Goal: Task Accomplishment & Management: Manage account settings

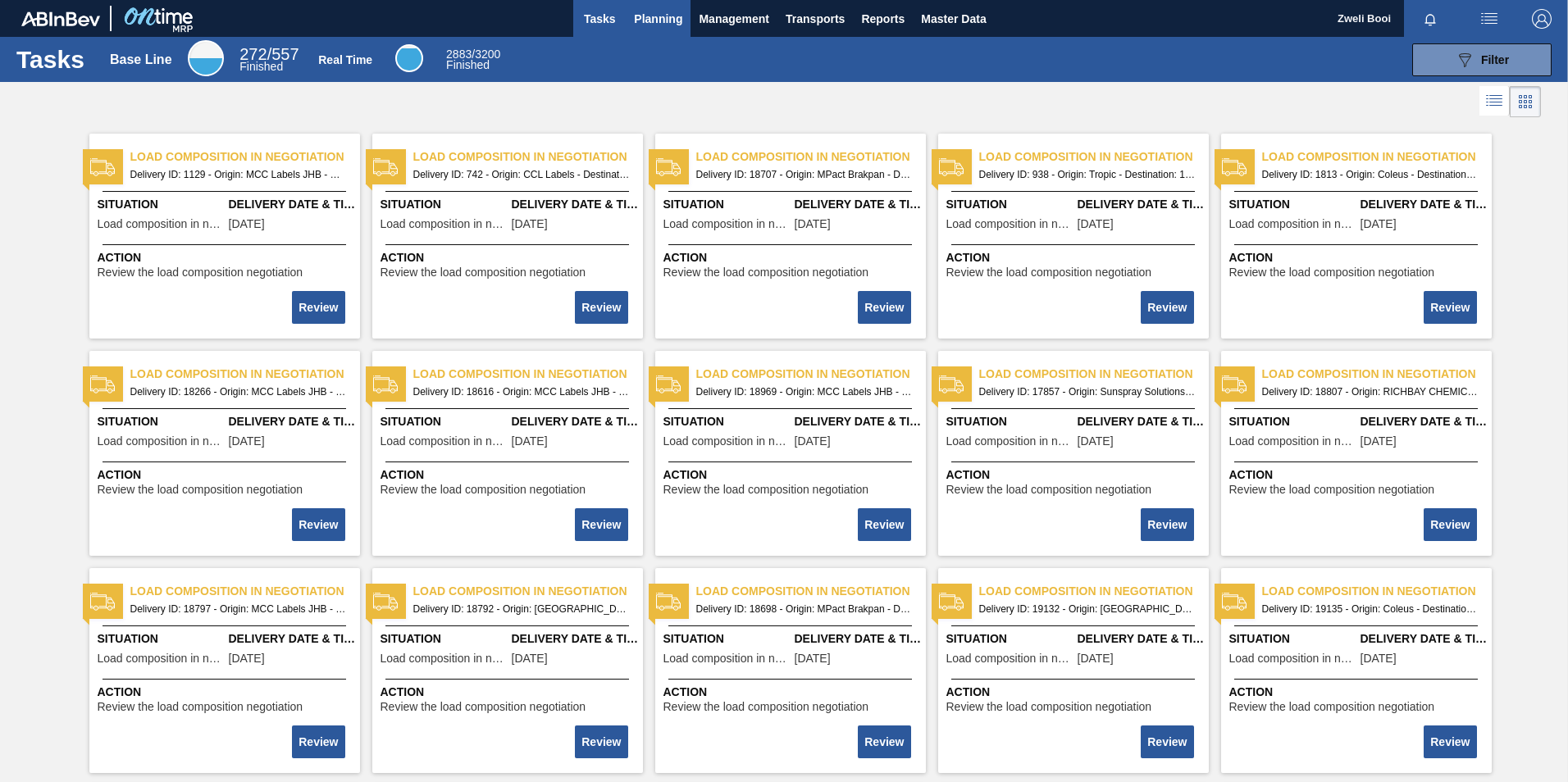
click at [657, 18] on span "Planning" at bounding box center [658, 18] width 48 height 19
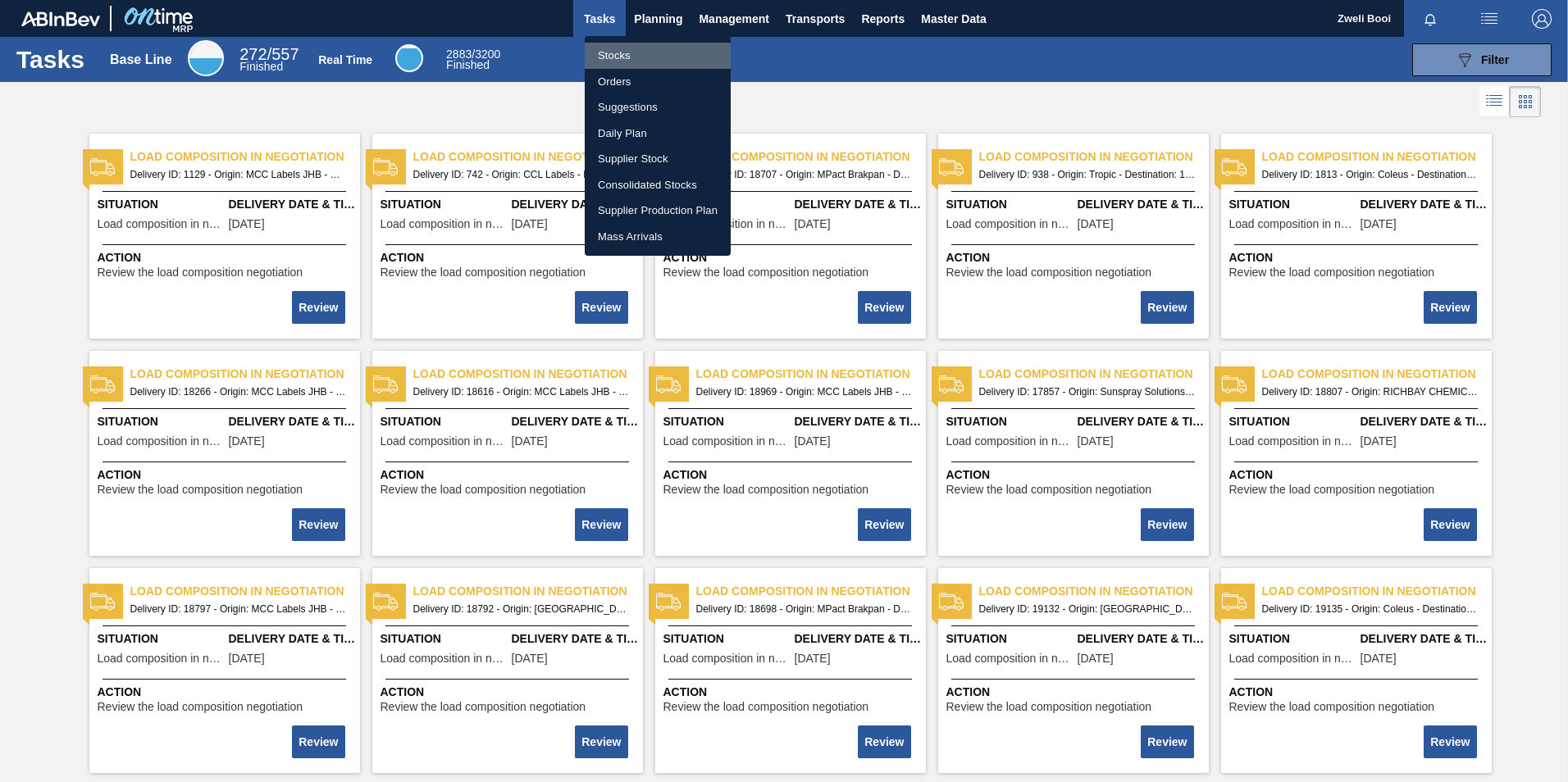
click at [624, 46] on li "Stocks" at bounding box center [658, 55] width 146 height 26
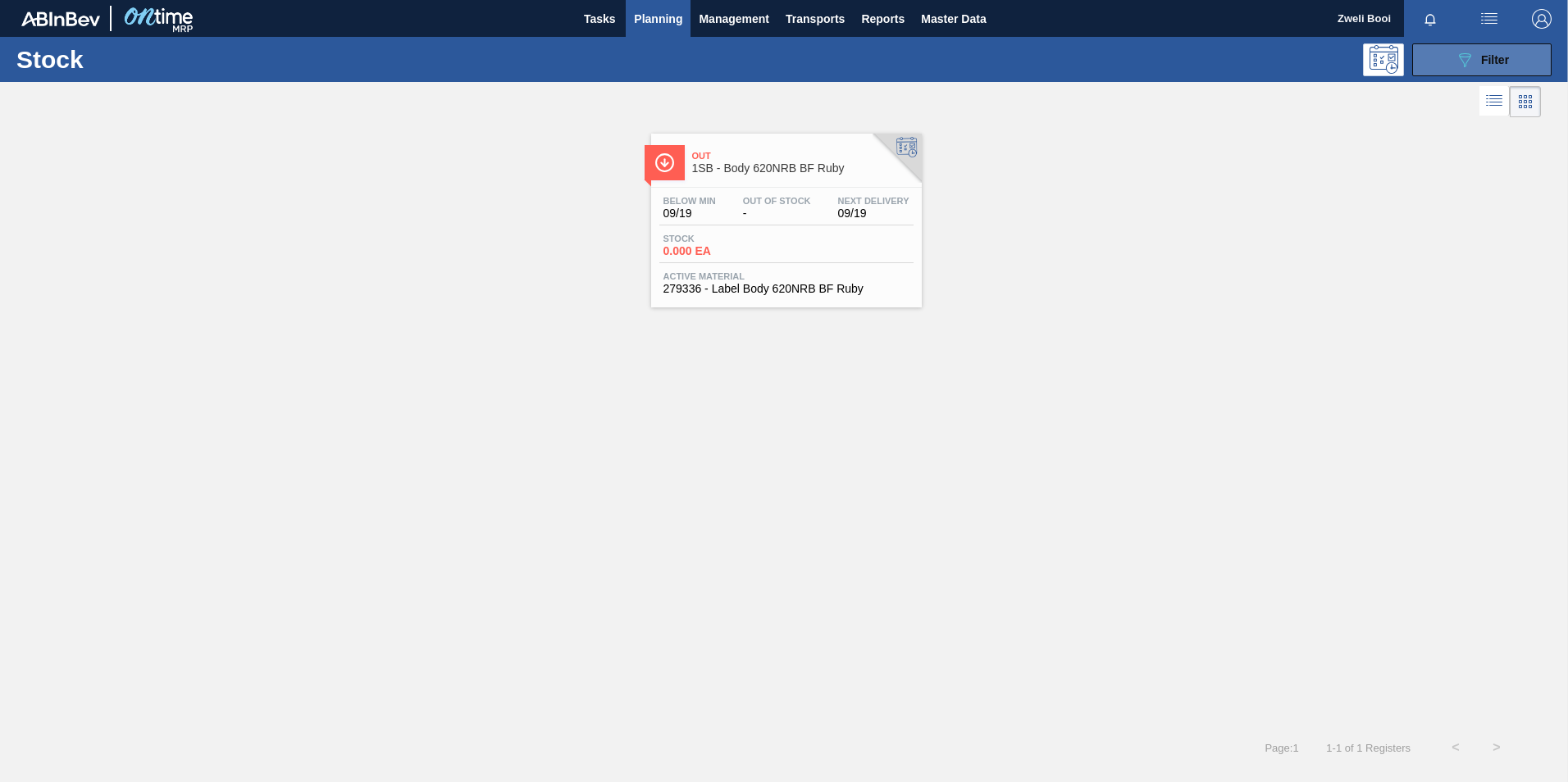
click at [1455, 55] on icon "089F7B8B-B2A5-4AFE-B5C0-19BA573D28AC" at bounding box center [1464, 59] width 19 height 19
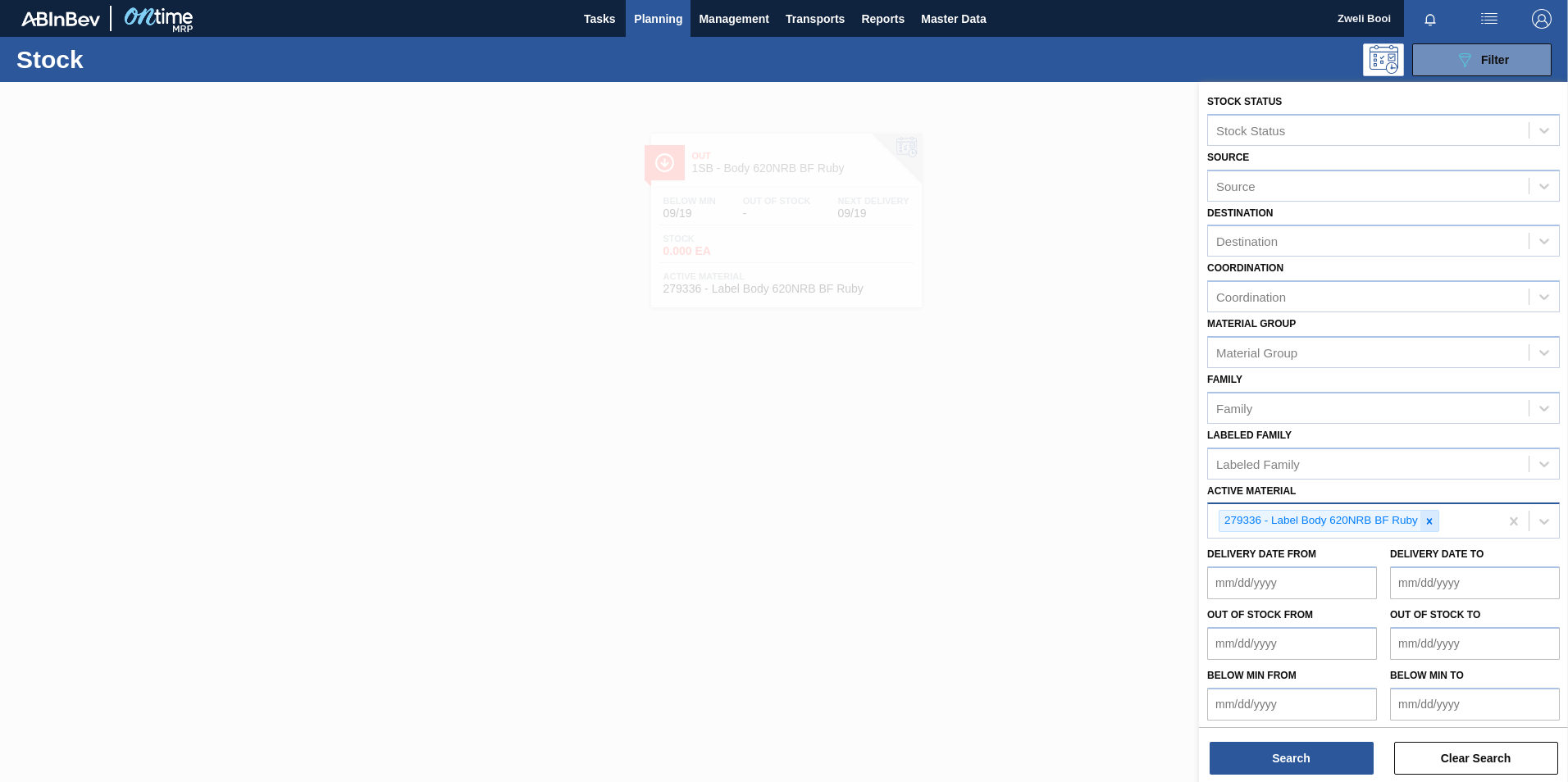
click at [1430, 520] on icon at bounding box center [1429, 521] width 6 height 6
paste Material "279072"
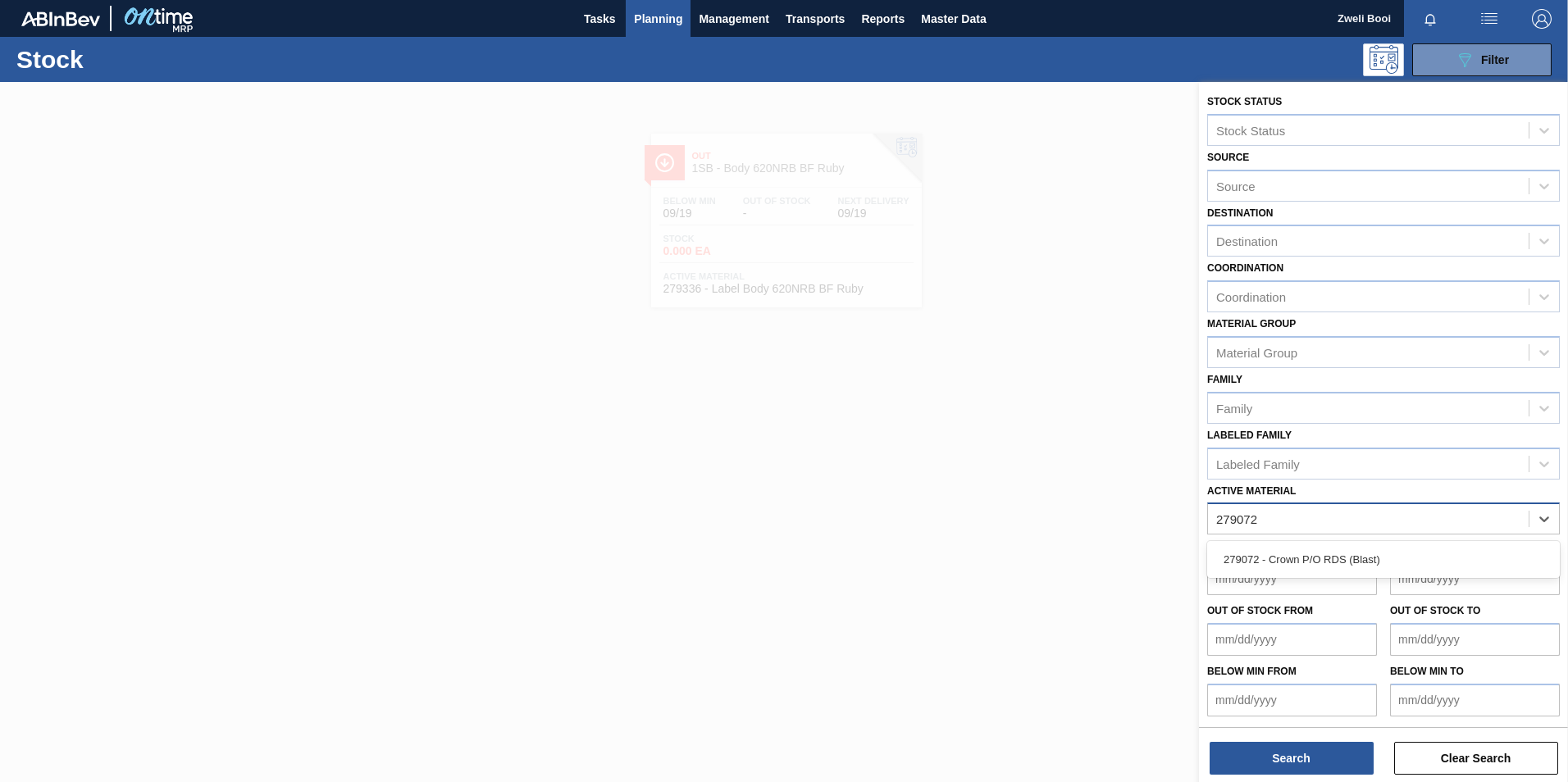
type Material "279072"
click at [1405, 553] on div "279072 - Crown P/O RDS (Blast)" at bounding box center [1384, 559] width 352 height 30
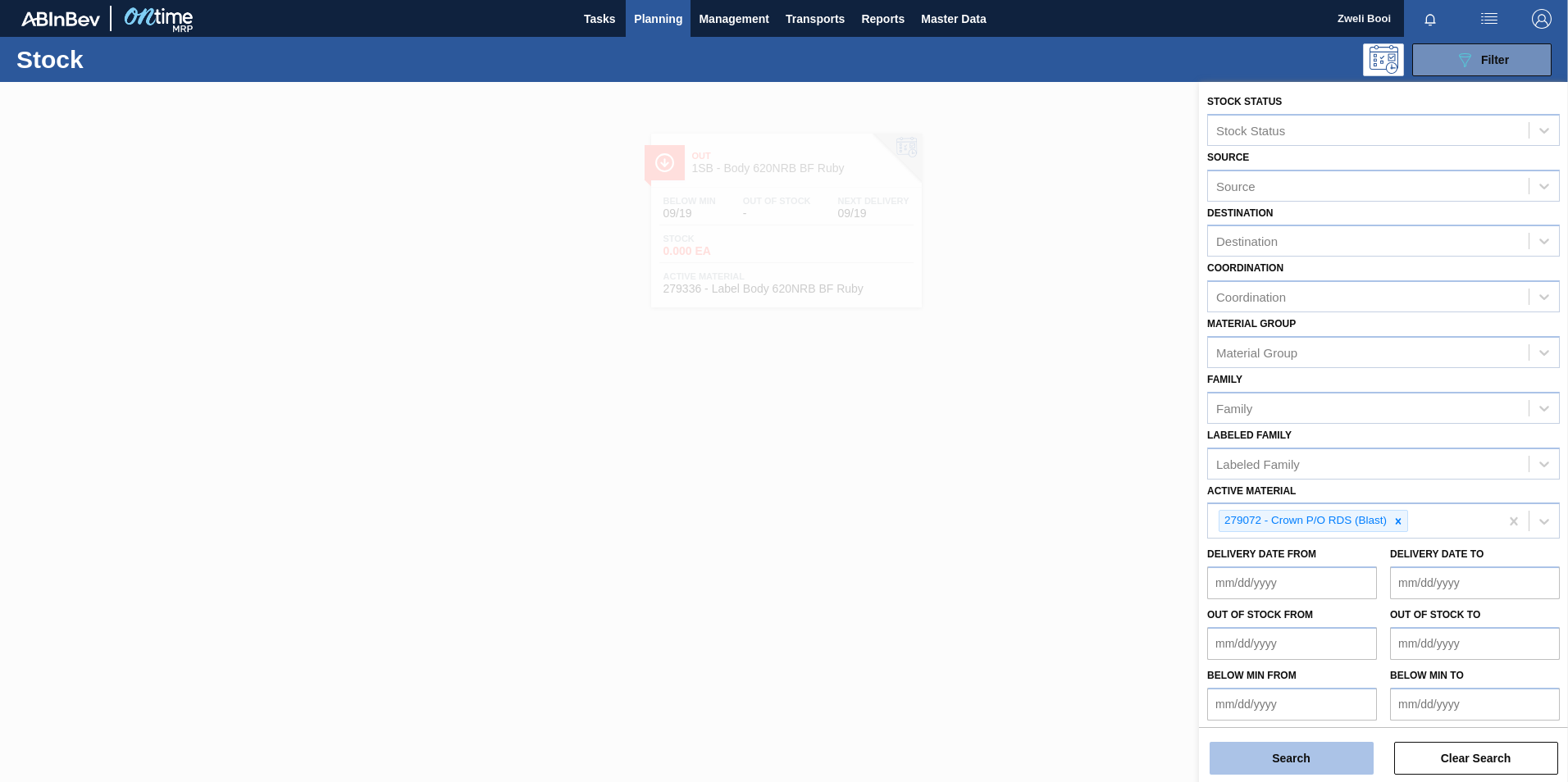
click at [1314, 752] on button "Search" at bounding box center [1291, 759] width 164 height 33
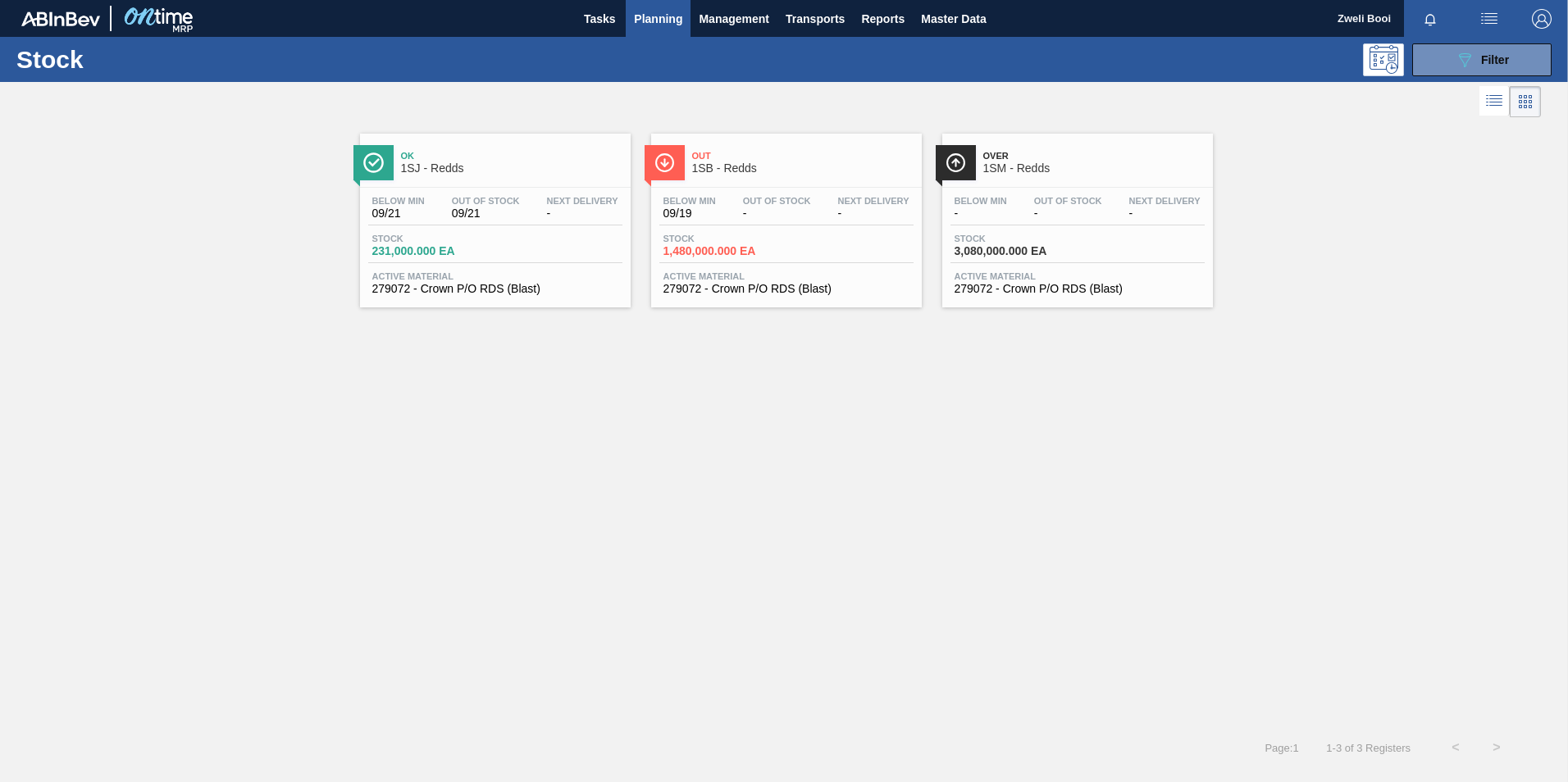
click at [775, 223] on div "Below Min 09/19 Out Of Stock - Next Delivery -" at bounding box center [787, 210] width 255 height 30
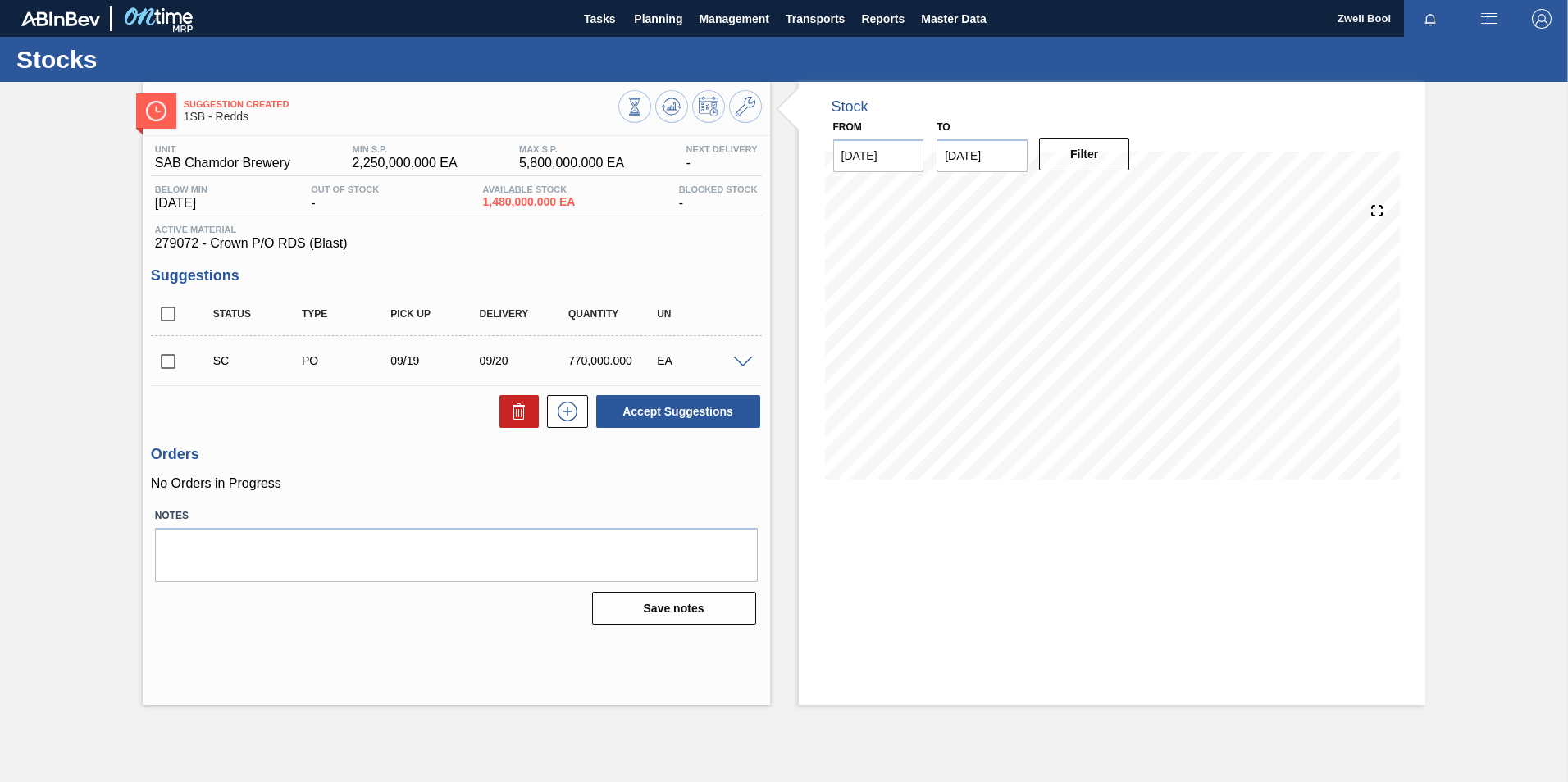
click at [742, 358] on span at bounding box center [742, 362] width 19 height 12
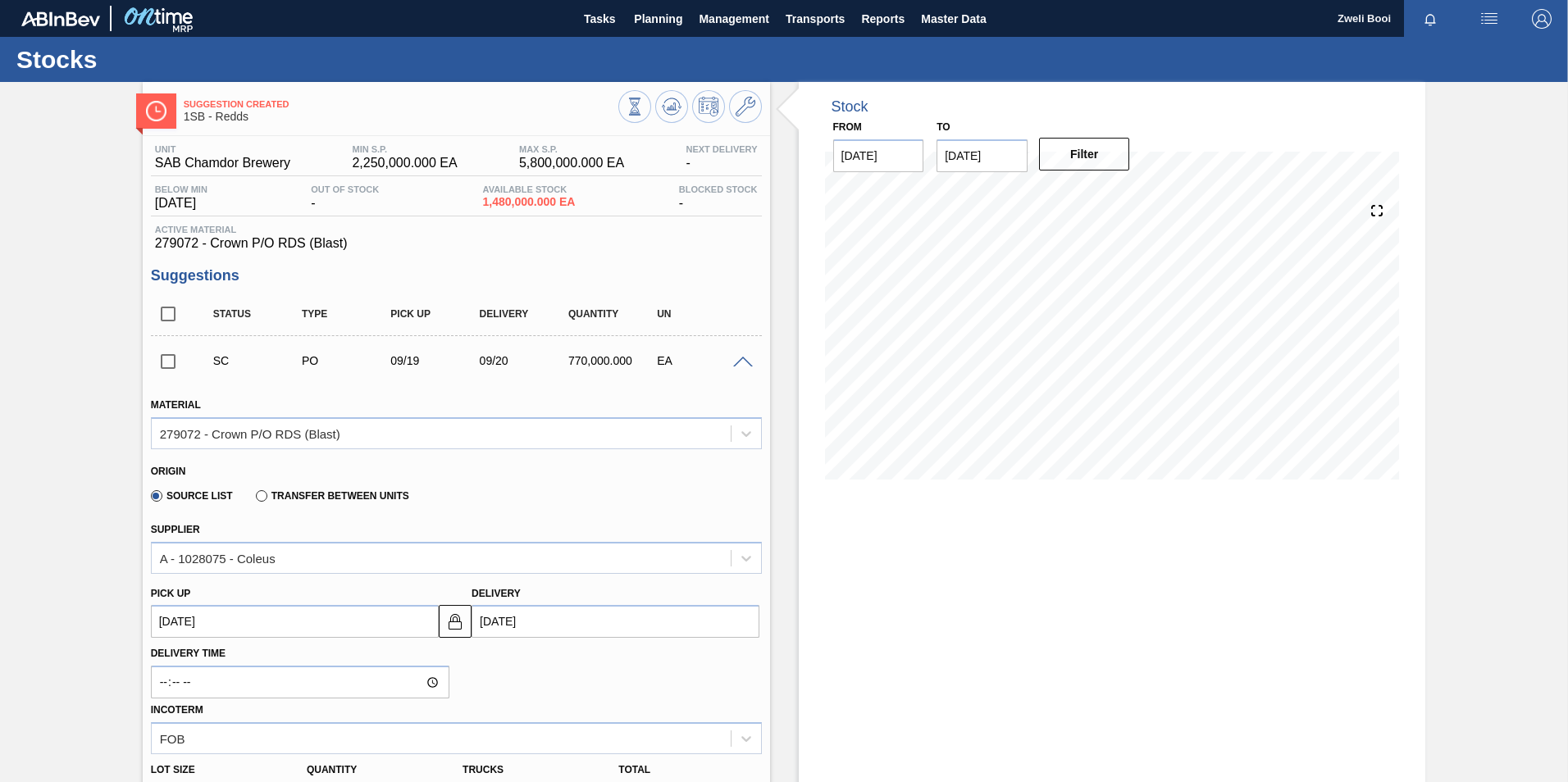
click at [739, 358] on span at bounding box center [742, 362] width 19 height 12
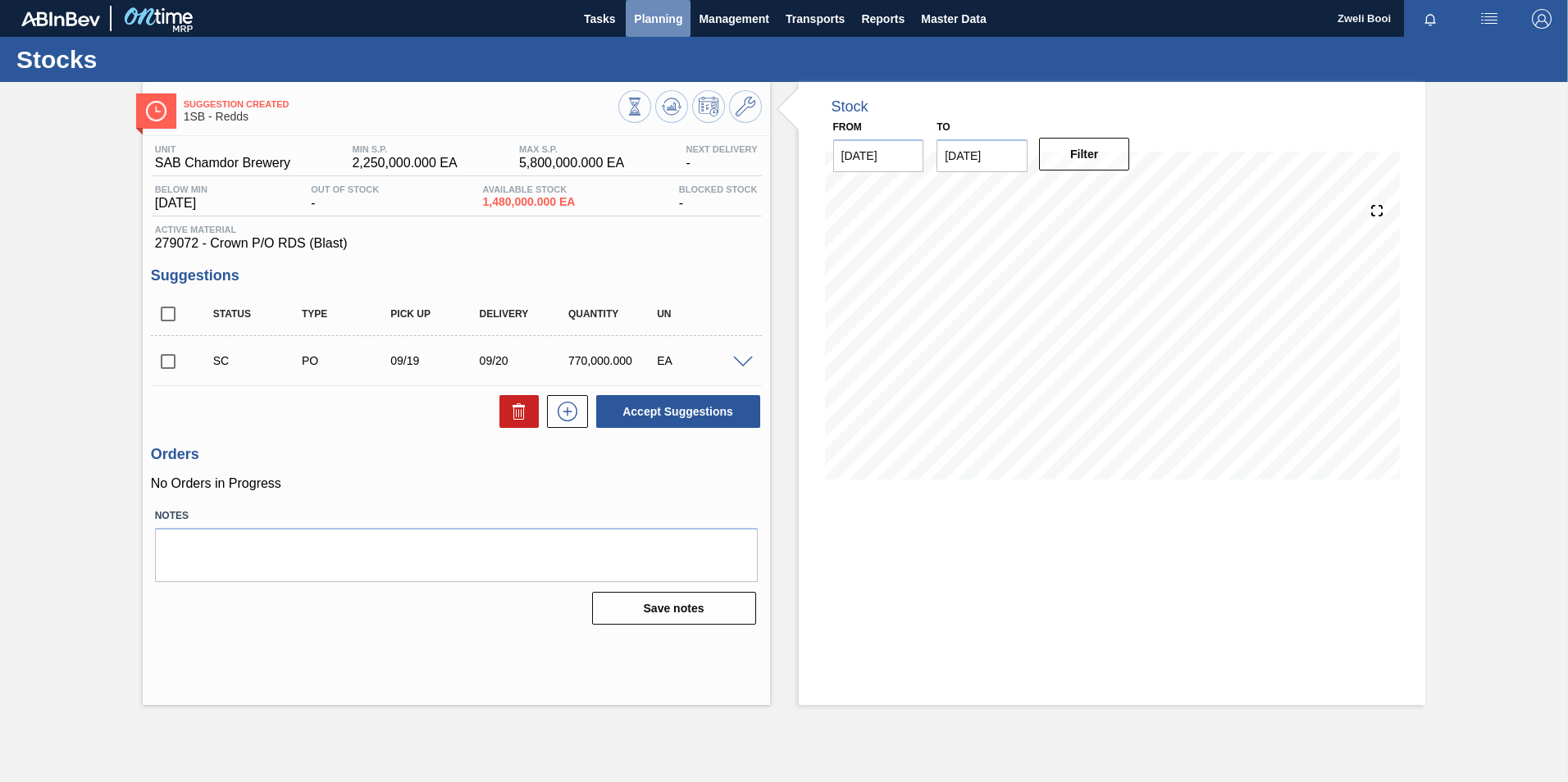
click at [669, 18] on span "Planning" at bounding box center [658, 18] width 48 height 19
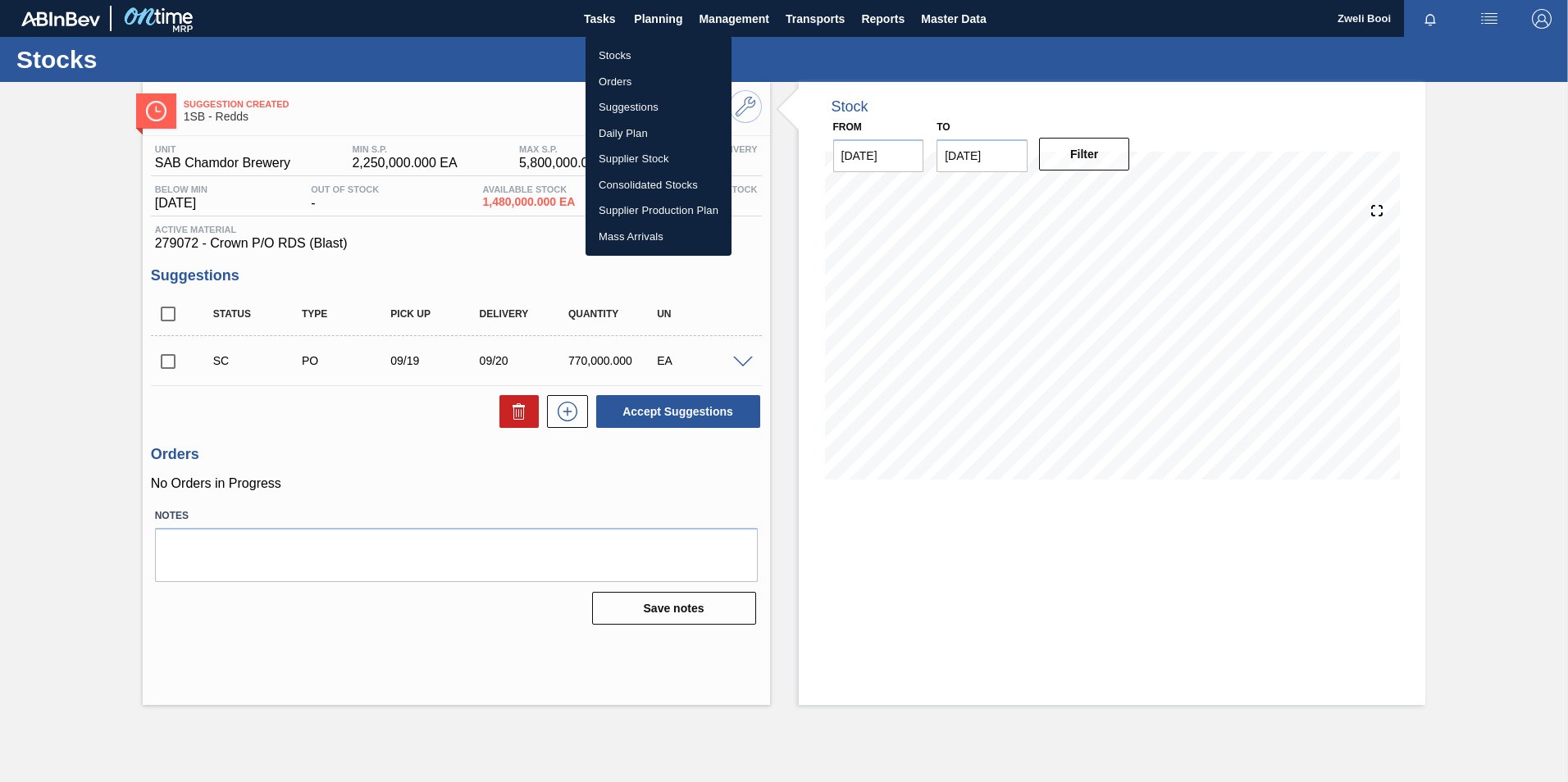
click at [642, 55] on li "Stocks" at bounding box center [659, 55] width 146 height 26
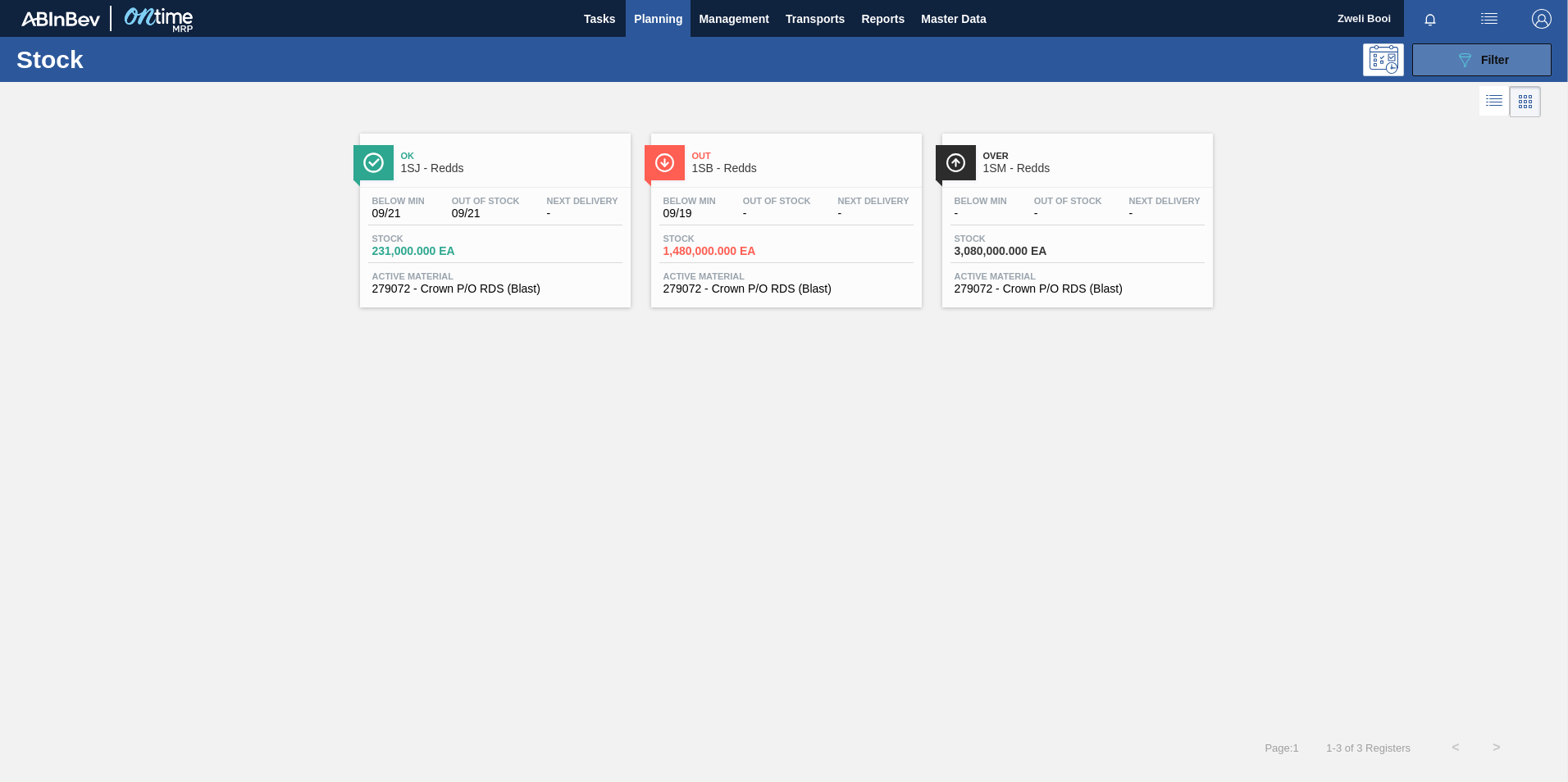
click at [1530, 64] on button "089F7B8B-B2A5-4AFE-B5C0-19BA573D28AC Filter" at bounding box center [1481, 60] width 139 height 33
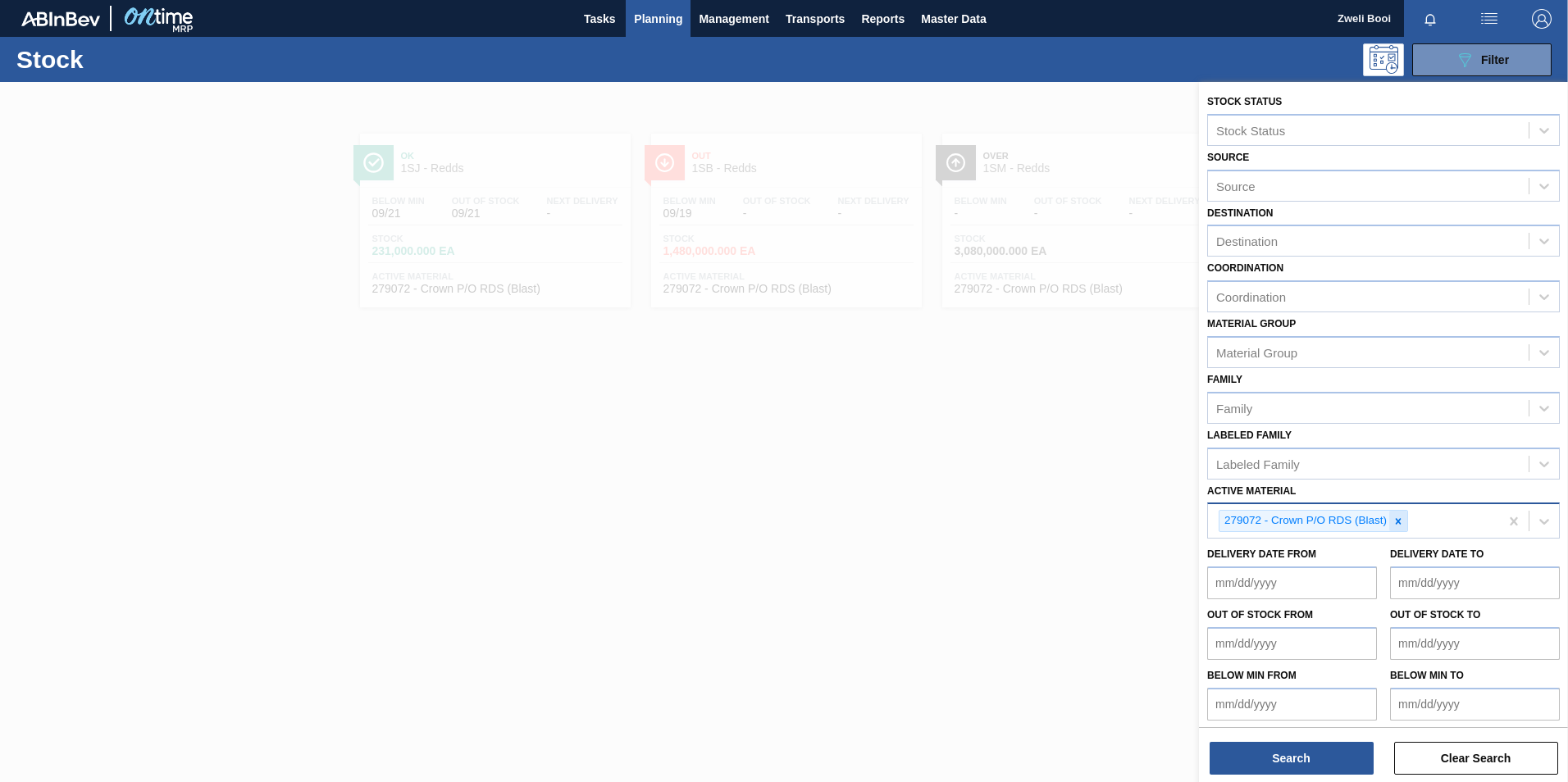
click at [1398, 524] on icon at bounding box center [1397, 521] width 11 height 11
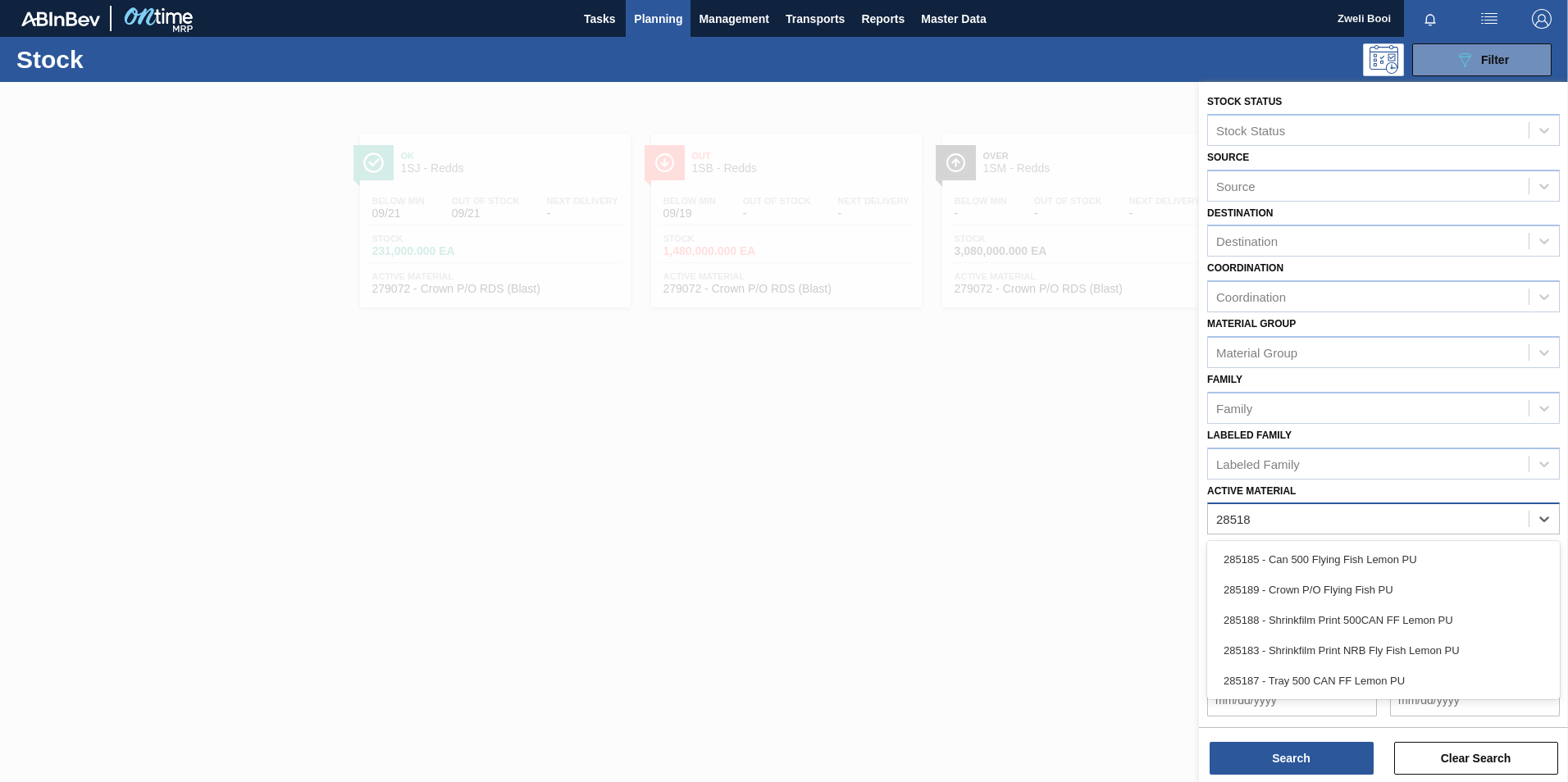
type Material "285188"
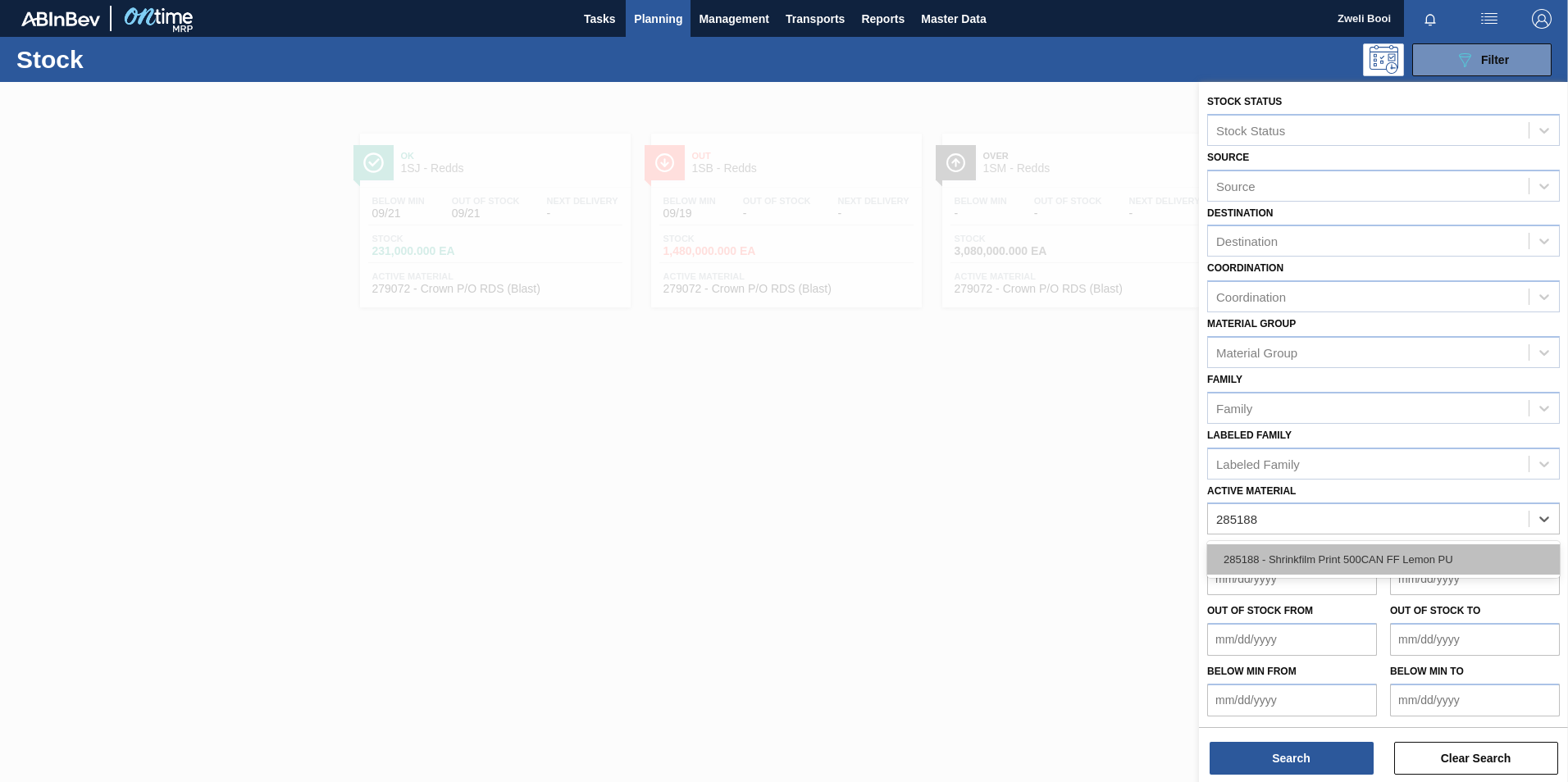
click at [1365, 561] on div "285188 - Shrinkfilm Print 500CAN FF Lemon PU" at bounding box center [1384, 559] width 352 height 30
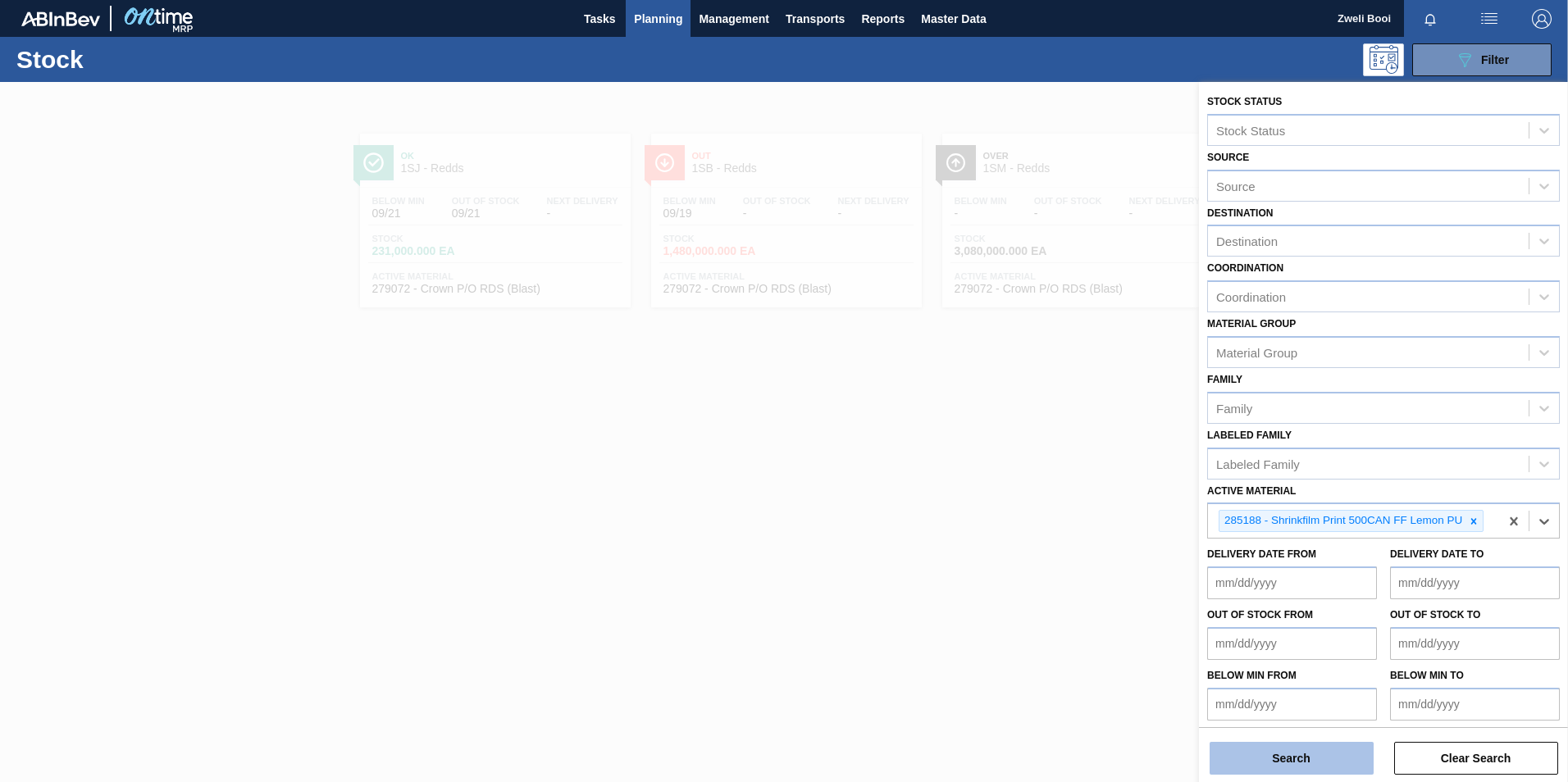
click at [1303, 757] on button "Search" at bounding box center [1291, 759] width 164 height 33
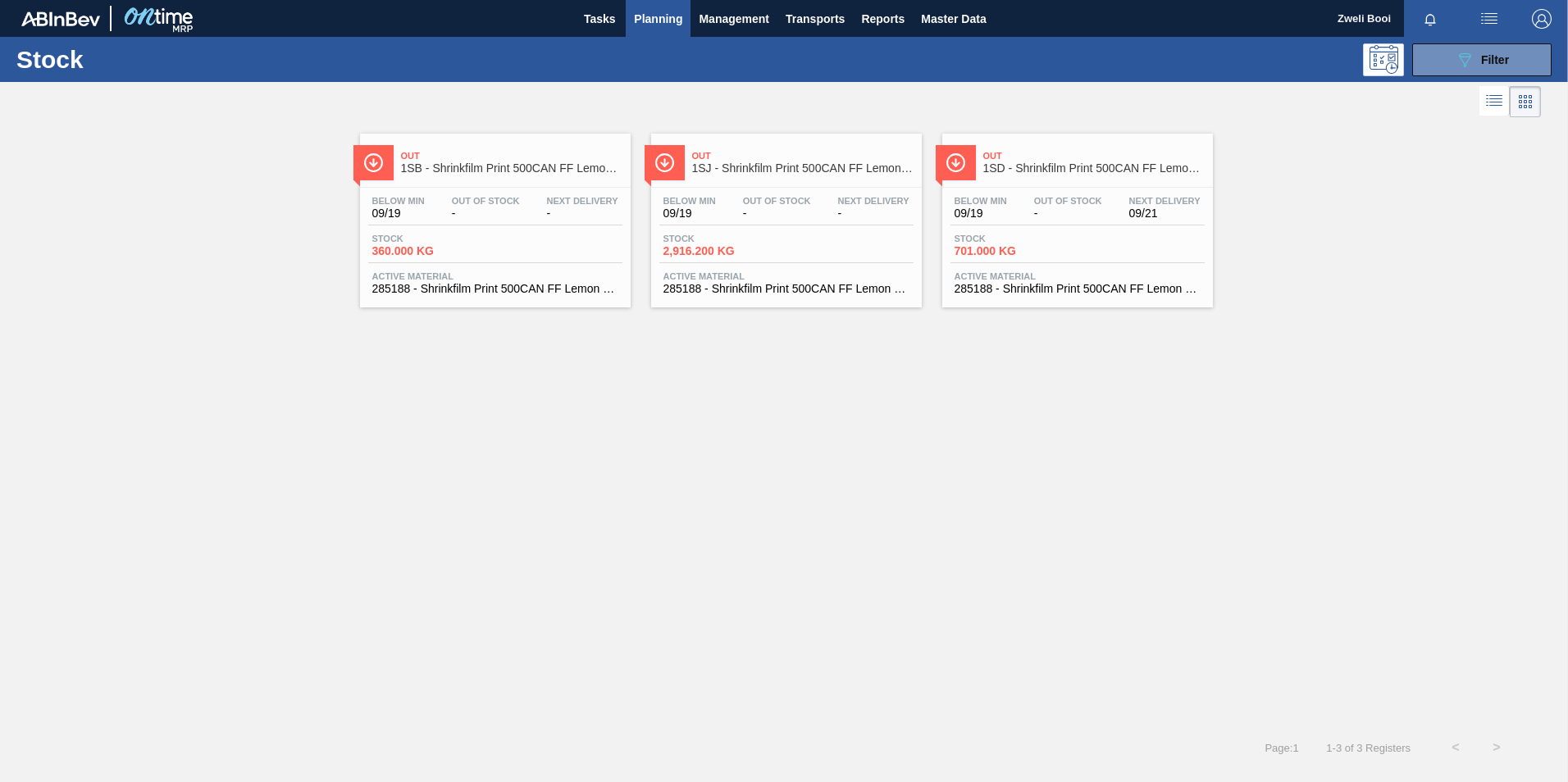
click at [598, 241] on div "Stock 360.000 KG" at bounding box center [495, 248] width 255 height 30
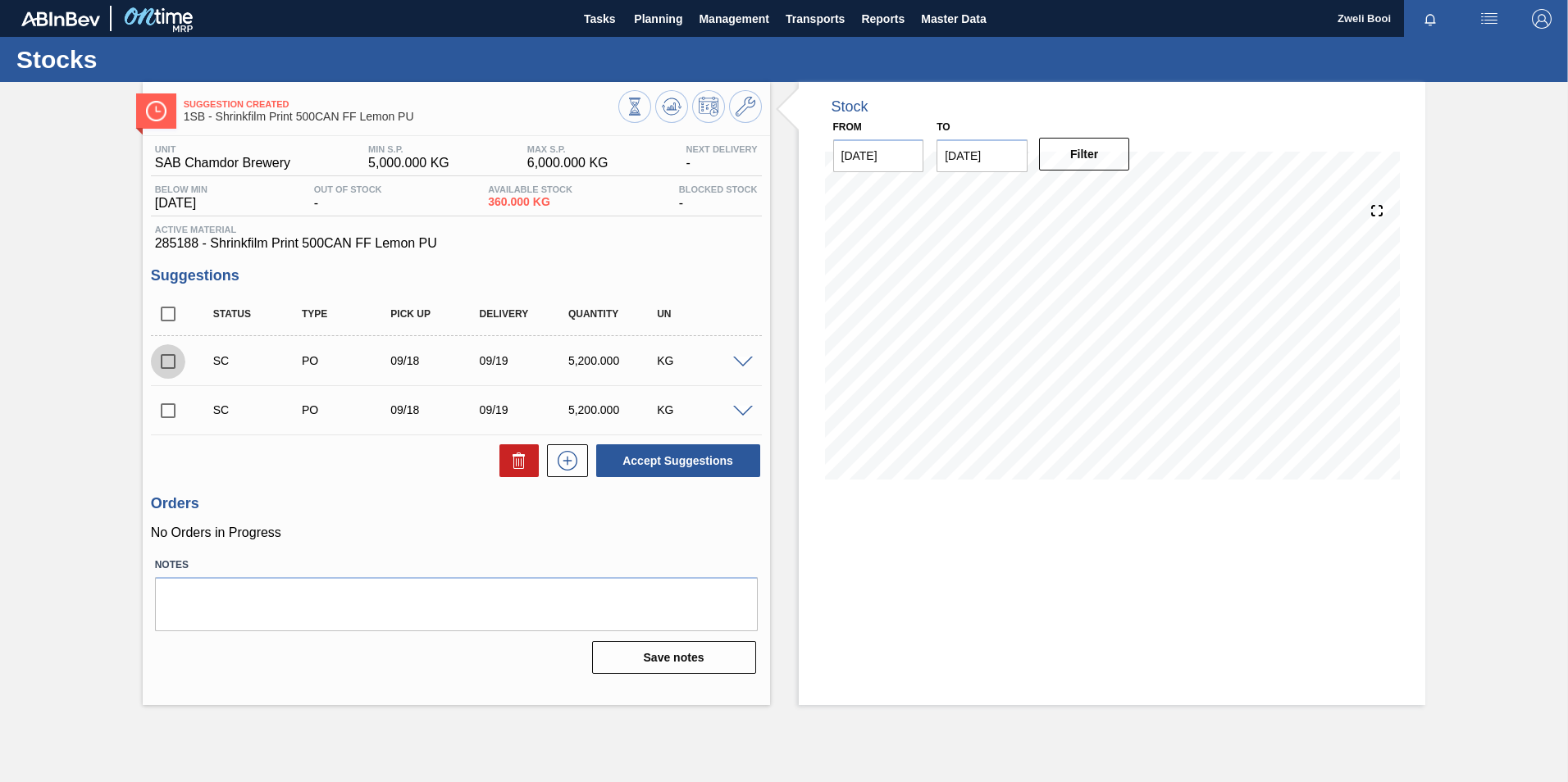
click at [164, 360] on input "checkbox" at bounding box center [168, 361] width 34 height 34
click at [683, 461] on button "Accept Suggestions" at bounding box center [678, 461] width 164 height 33
checkbox input "false"
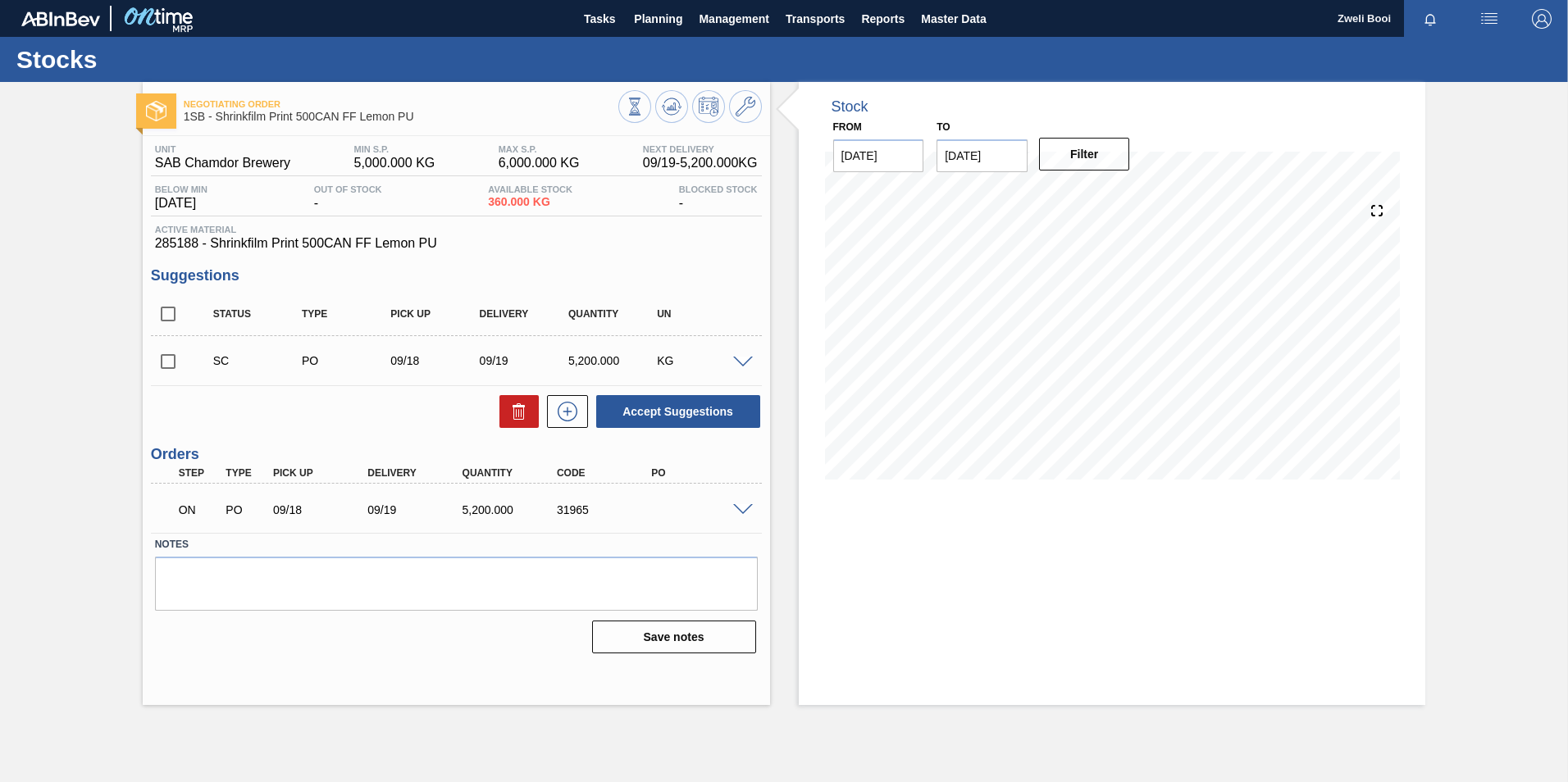
click at [749, 508] on span at bounding box center [742, 510] width 19 height 12
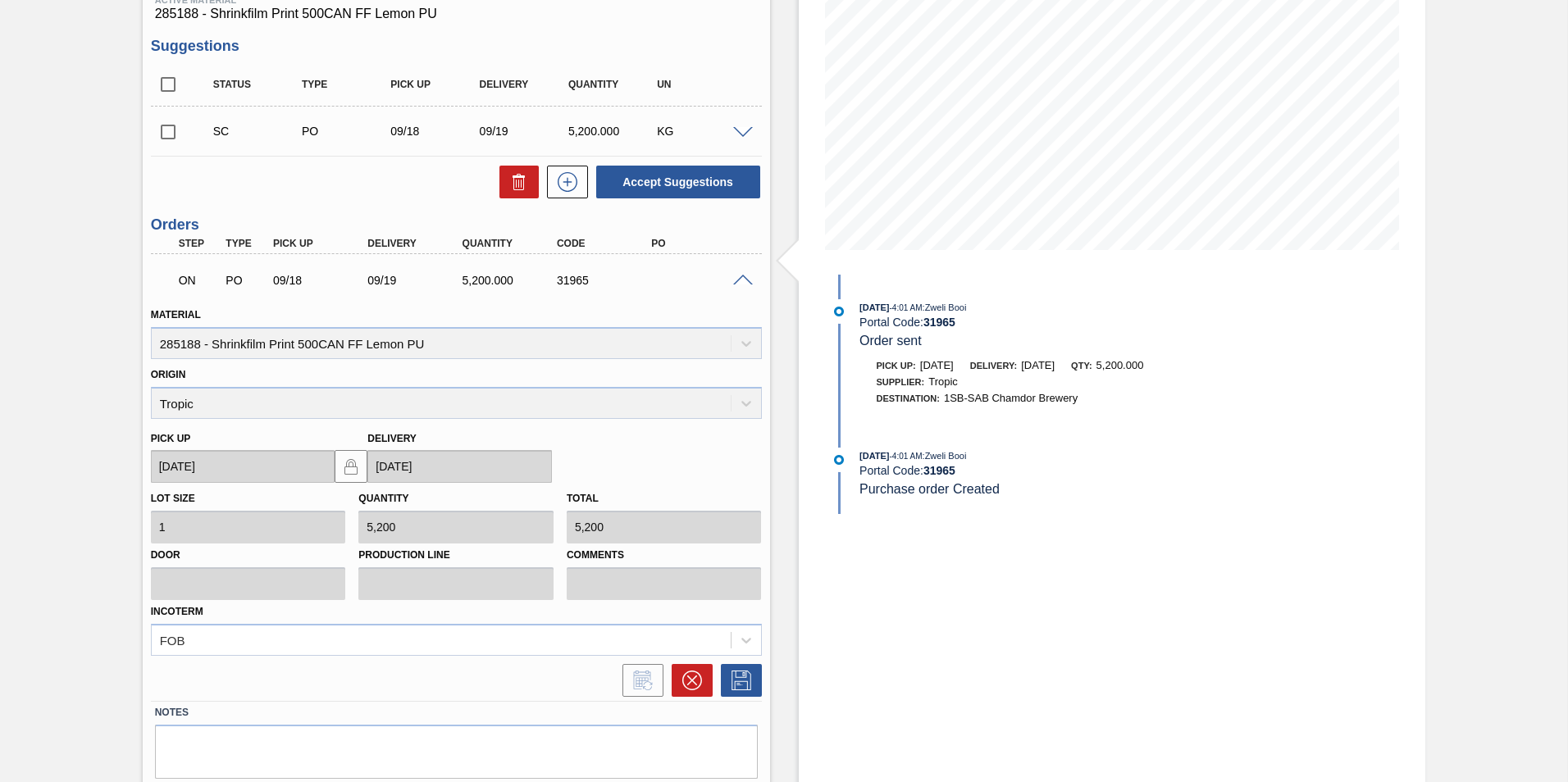
scroll to position [246, 0]
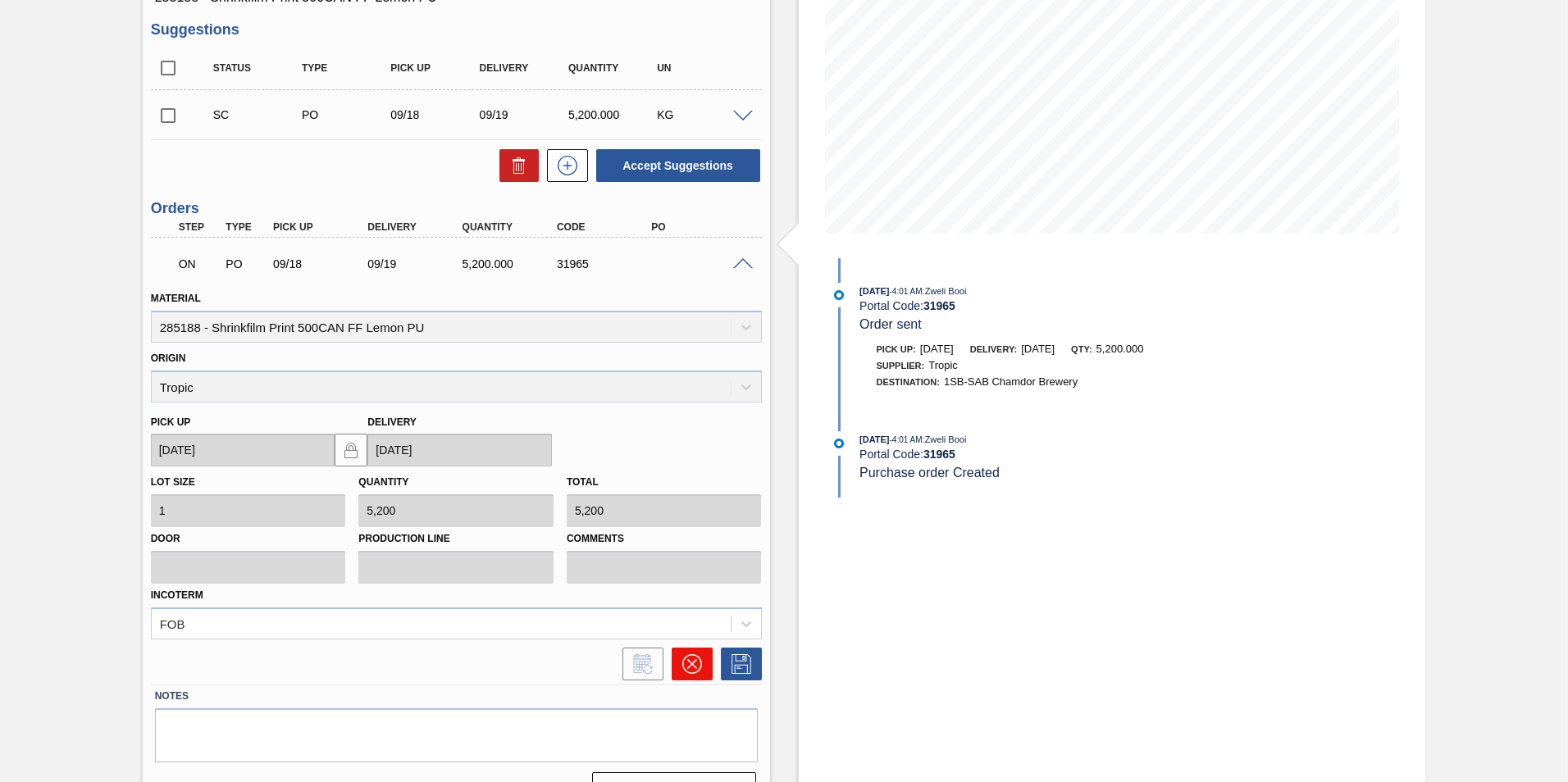
click at [691, 669] on icon at bounding box center [692, 663] width 19 height 19
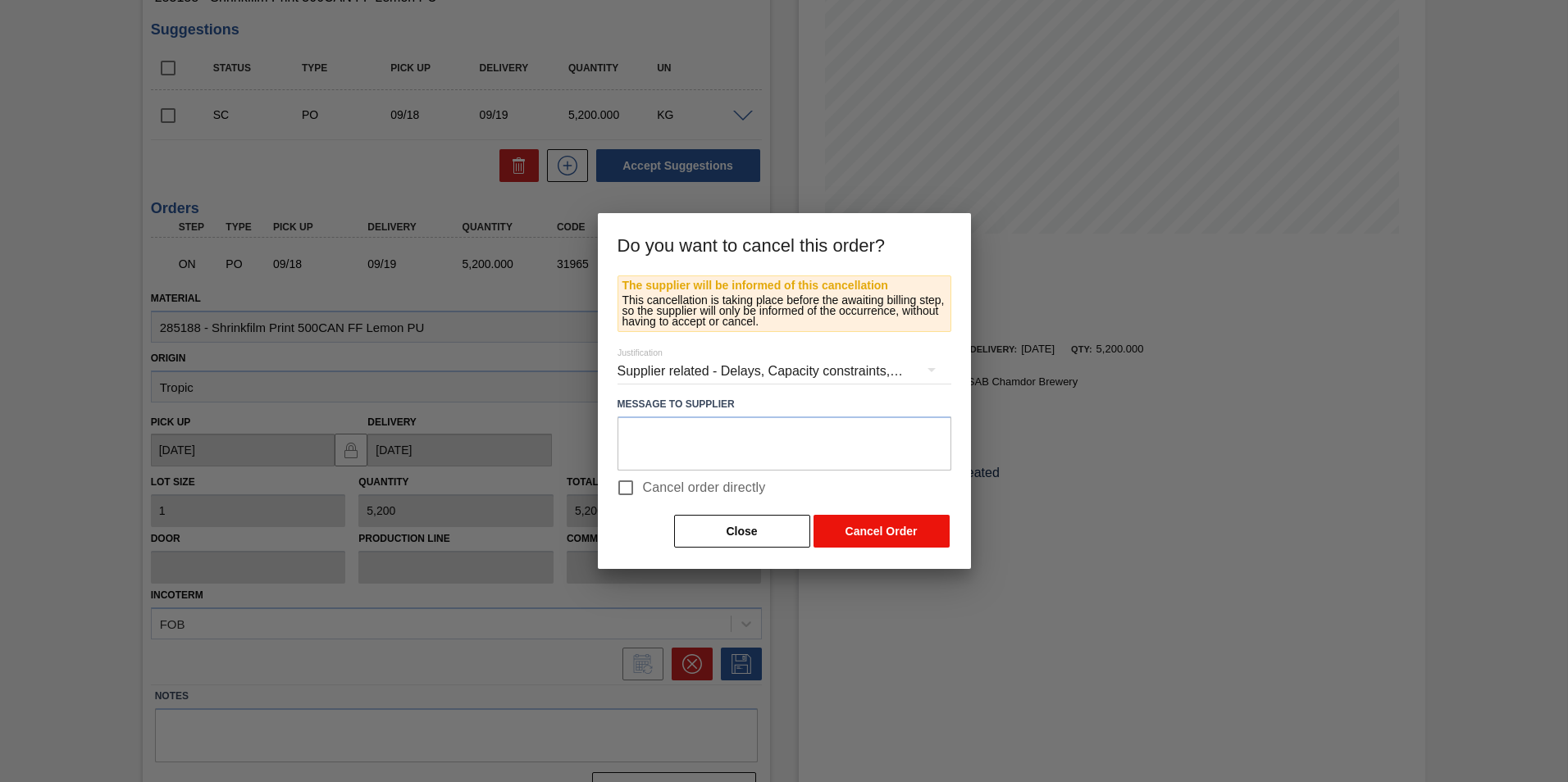
click at [872, 536] on button "Cancel Order" at bounding box center [882, 531] width 137 height 33
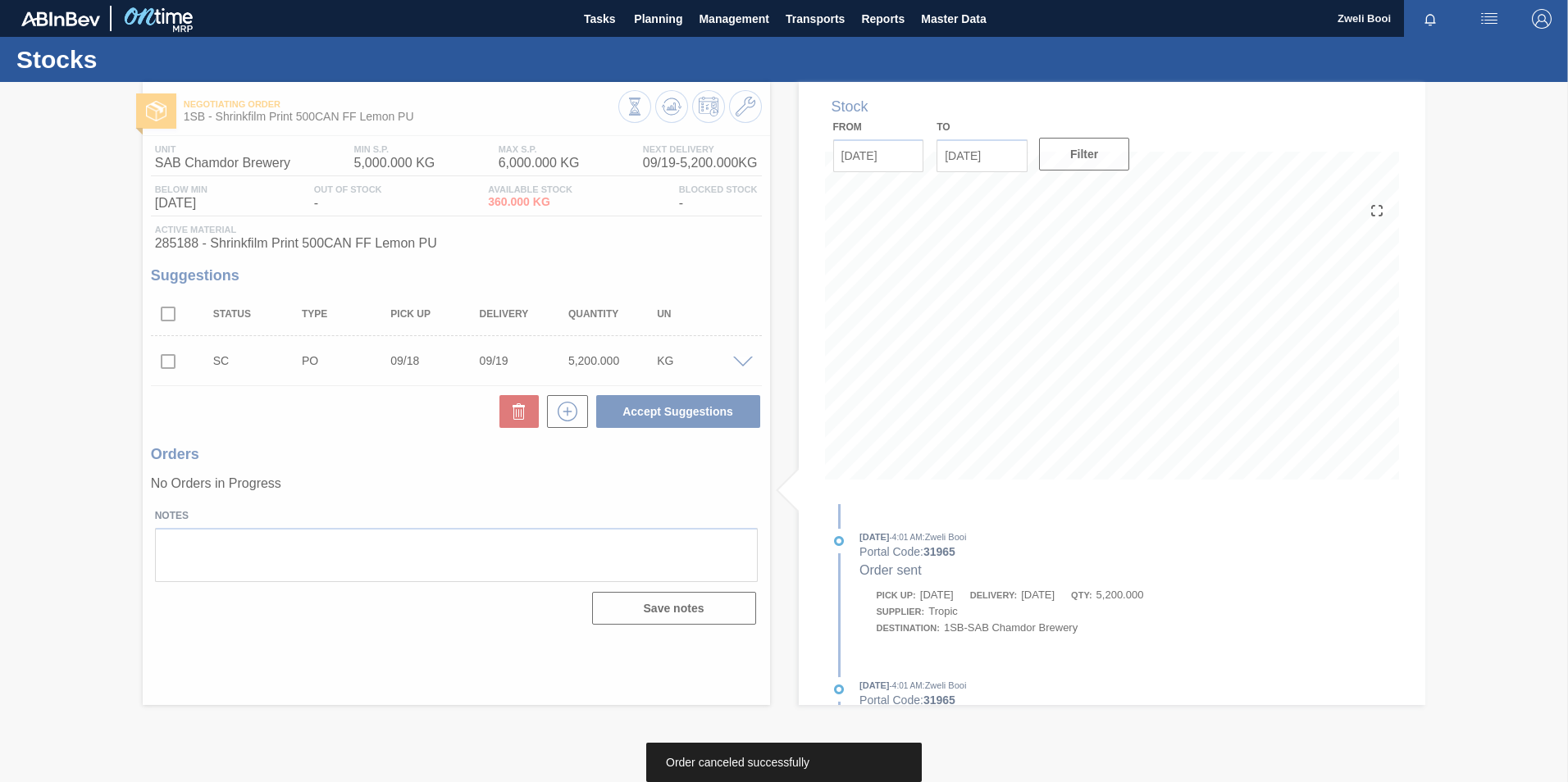
scroll to position [0, 0]
